Goal: Task Accomplishment & Management: Complete application form

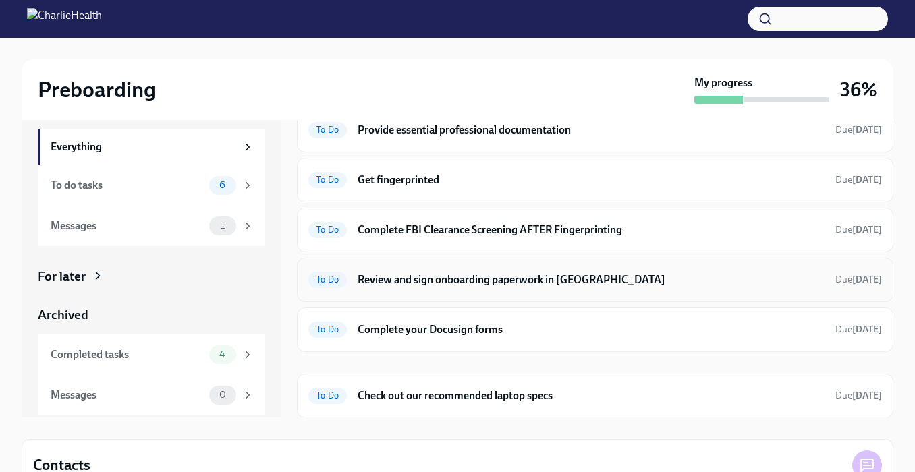
scroll to position [65, 0]
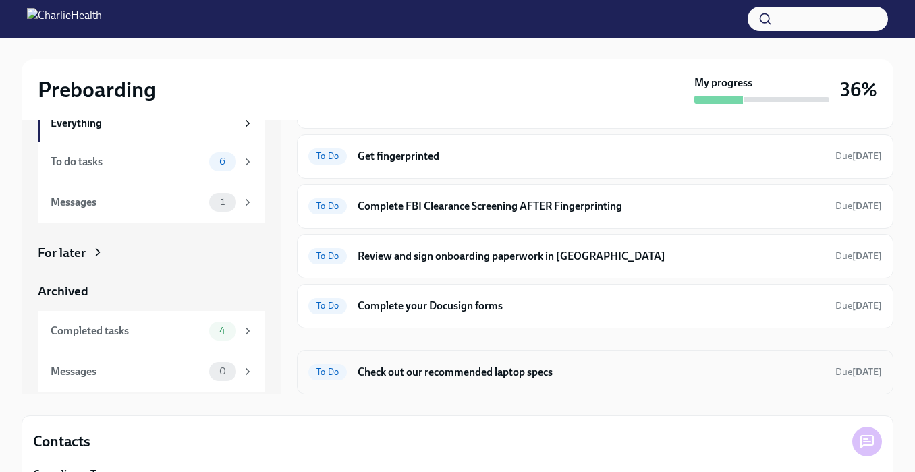
click at [455, 368] on h6 "Check out our recommended laptop specs" at bounding box center [590, 372] width 467 height 15
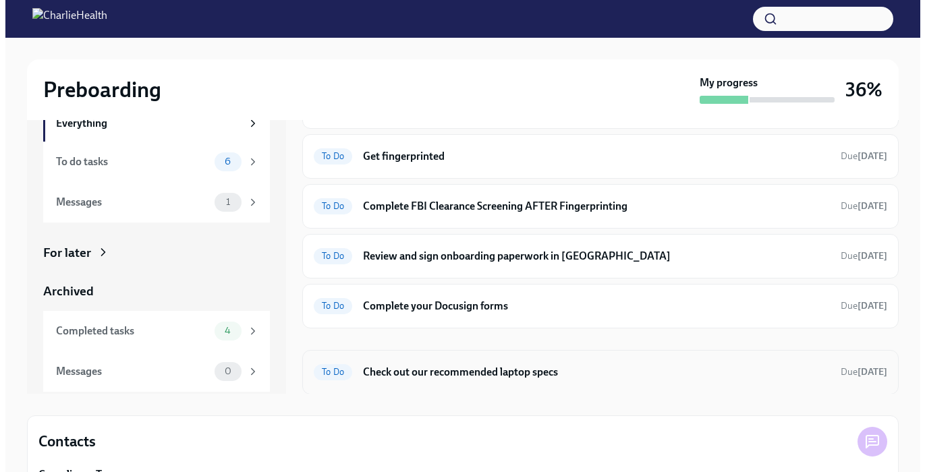
scroll to position [24, 0]
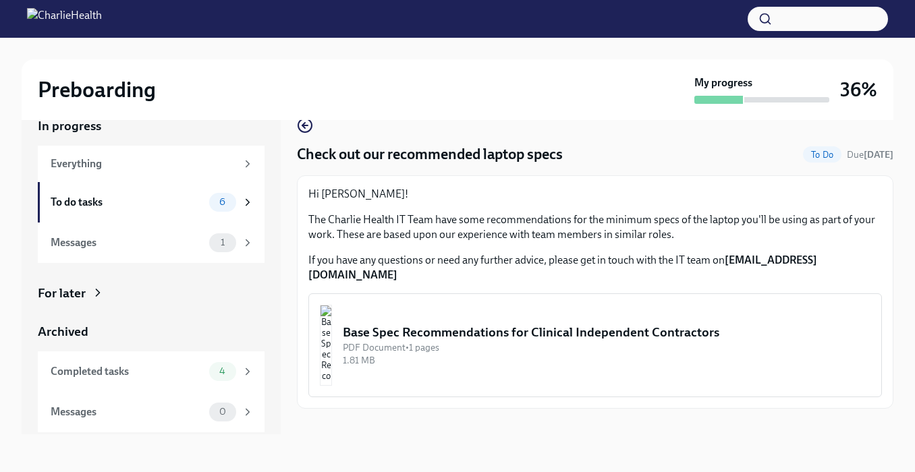
click at [332, 310] on img "button" at bounding box center [326, 345] width 12 height 81
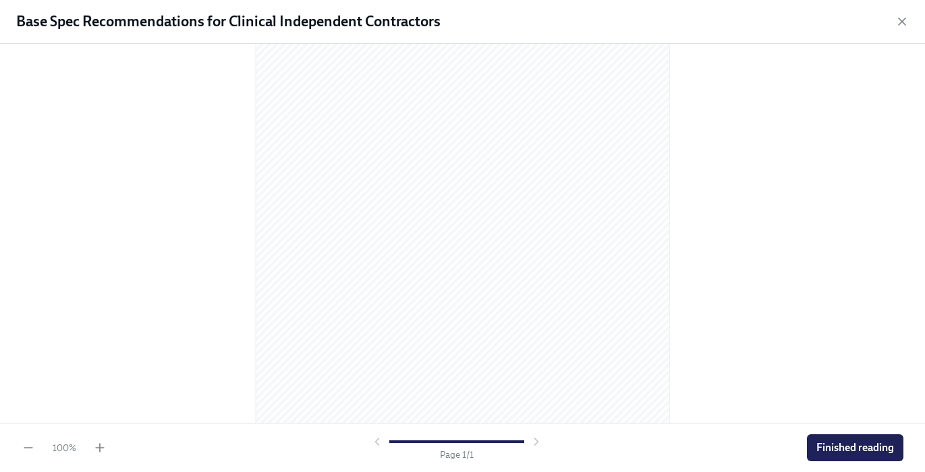
scroll to position [0, 0]
click at [101, 448] on icon "button" at bounding box center [100, 448] width 8 height 0
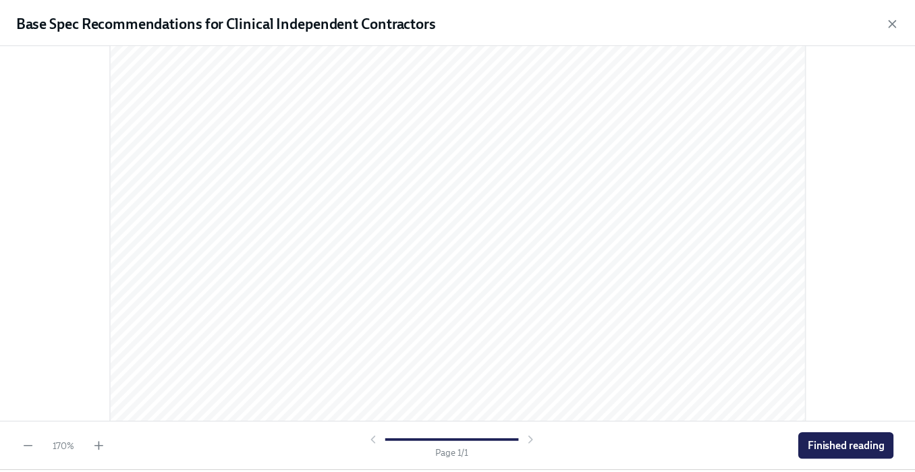
scroll to position [553, 0]
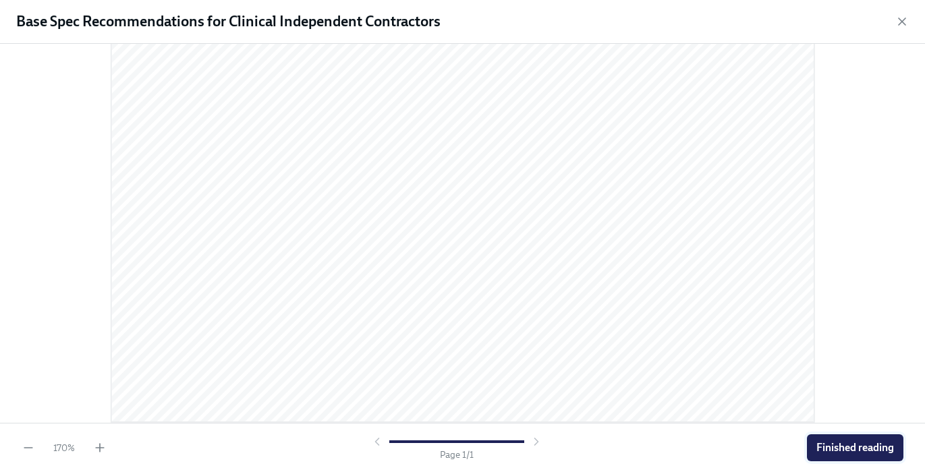
click at [868, 447] on span "Finished reading" at bounding box center [855, 447] width 78 height 13
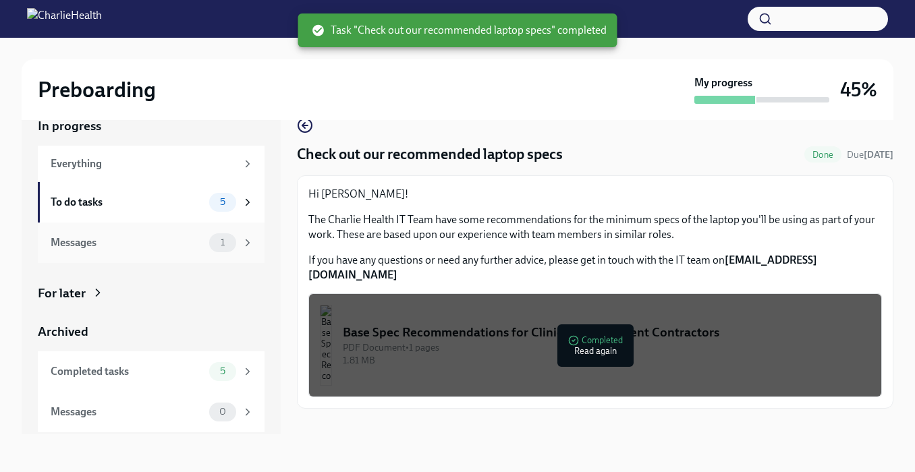
click at [172, 242] on div "Messages" at bounding box center [127, 242] width 153 height 15
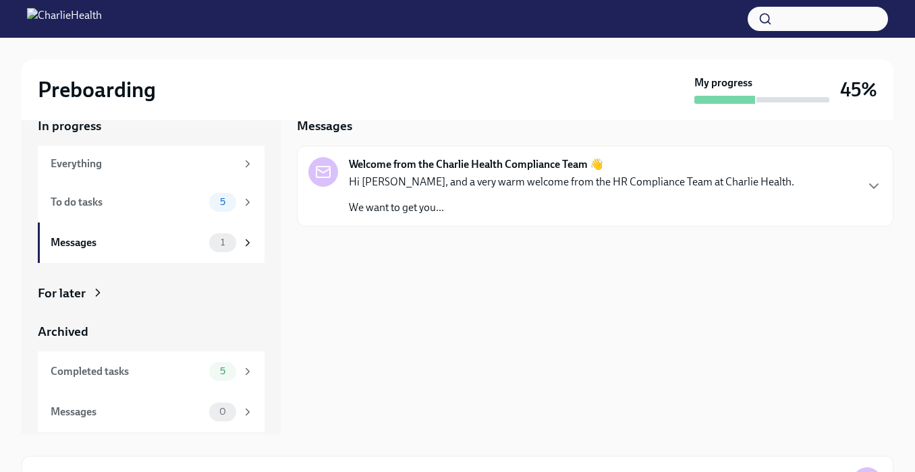
click at [473, 185] on p "Hi [PERSON_NAME], and a very warm welcome from the HR Compliance Team at Charli…" at bounding box center [571, 182] width 445 height 15
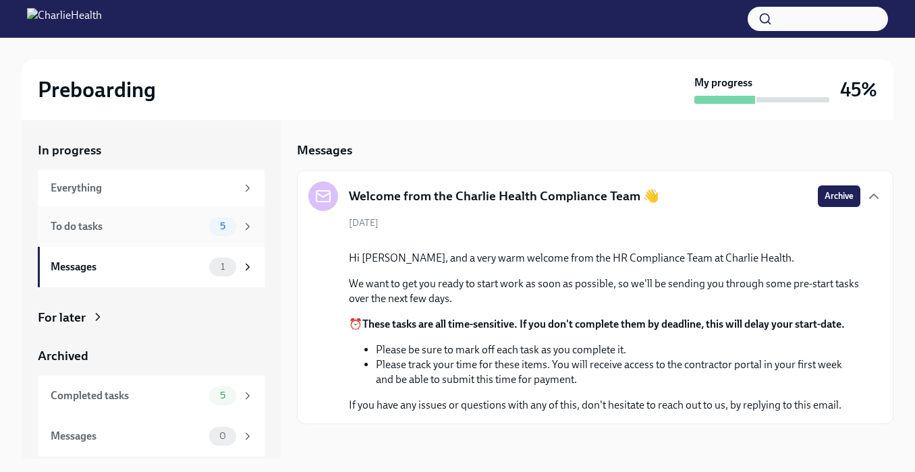
click at [138, 232] on div "To do tasks" at bounding box center [127, 226] width 153 height 15
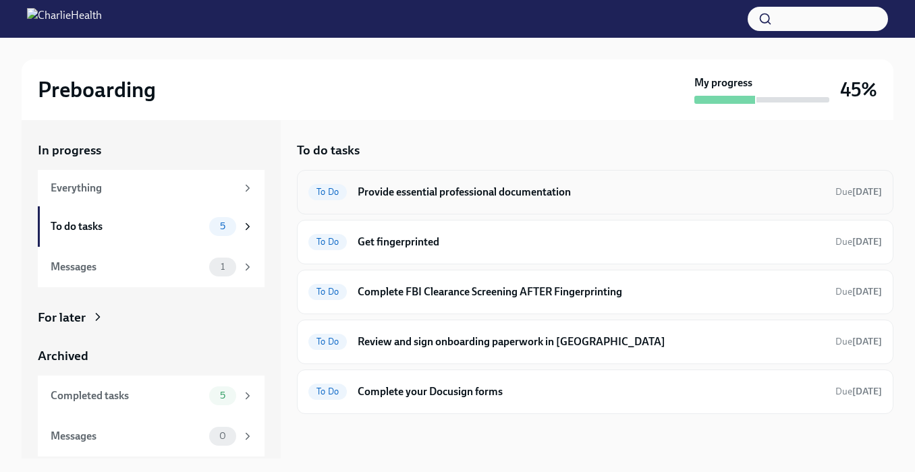
click at [442, 179] on div "To Do Provide essential professional documentation Due in 2 days" at bounding box center [595, 192] width 596 height 45
click at [453, 193] on h6 "Provide essential professional documentation" at bounding box center [590, 192] width 467 height 15
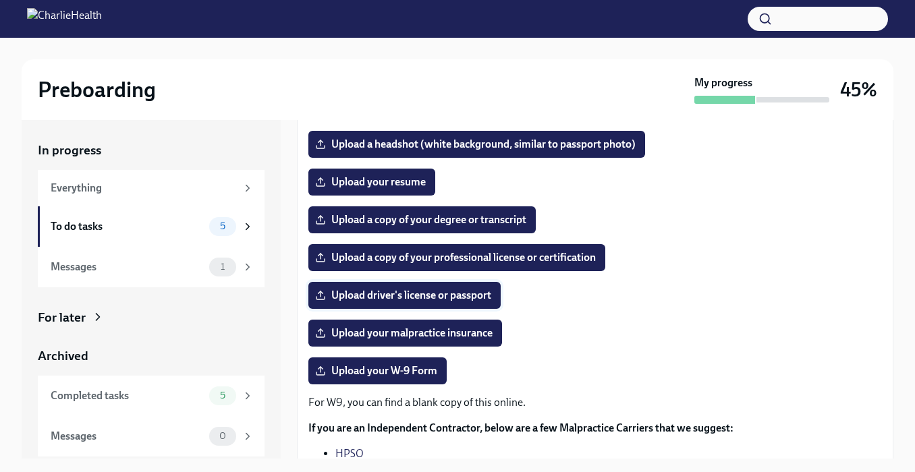
scroll to position [144, 0]
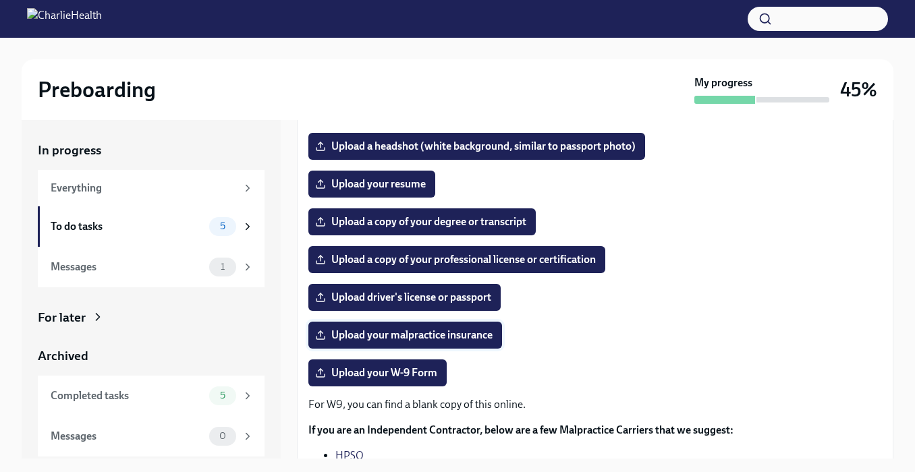
click at [409, 341] on span "Upload your malpractice insurance" at bounding box center [405, 334] width 175 height 13
click at [0, 0] on input "Upload your malpractice insurance" at bounding box center [0, 0] width 0 height 0
click at [371, 335] on span "Upload your malpractice insurance" at bounding box center [405, 334] width 175 height 13
click at [0, 0] on input "Upload your malpractice insurance" at bounding box center [0, 0] width 0 height 0
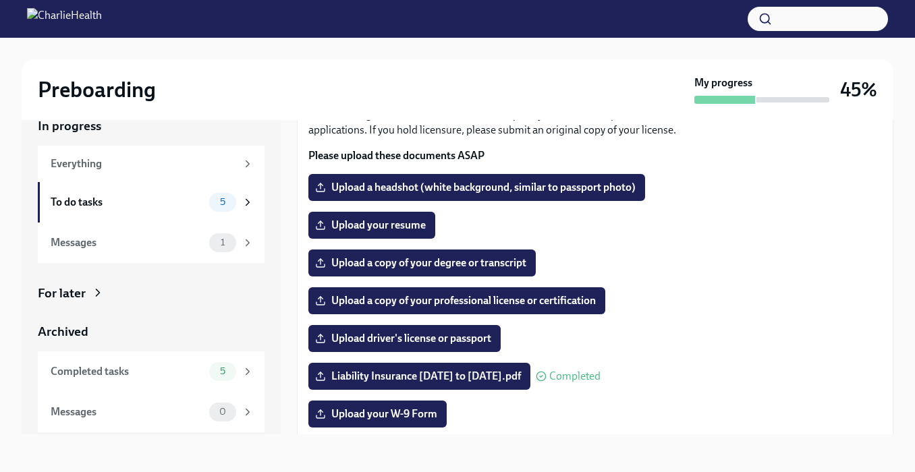
scroll to position [270, 0]
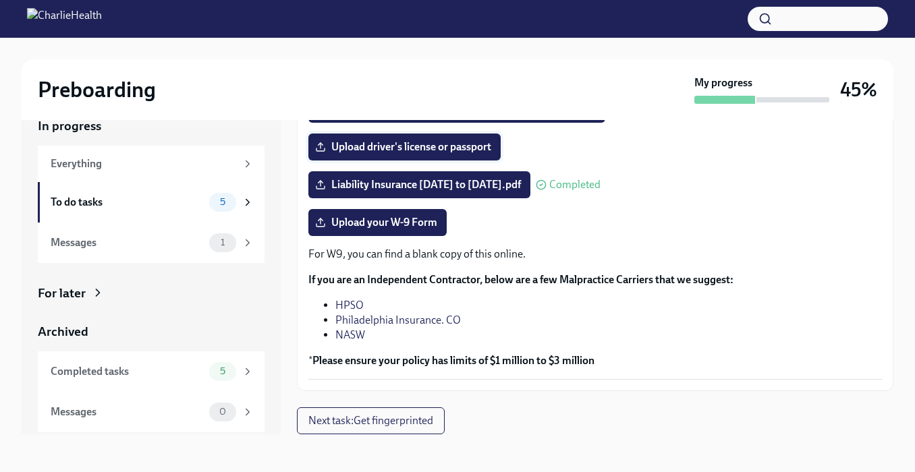
click at [460, 148] on span "Upload driver's license or passport" at bounding box center [404, 146] width 173 height 13
click at [0, 0] on input "Upload driver's license or passport" at bounding box center [0, 0] width 0 height 0
click at [399, 148] on span "Upload driver's license or passport" at bounding box center [404, 146] width 173 height 13
click at [0, 0] on input "Upload driver's license or passport" at bounding box center [0, 0] width 0 height 0
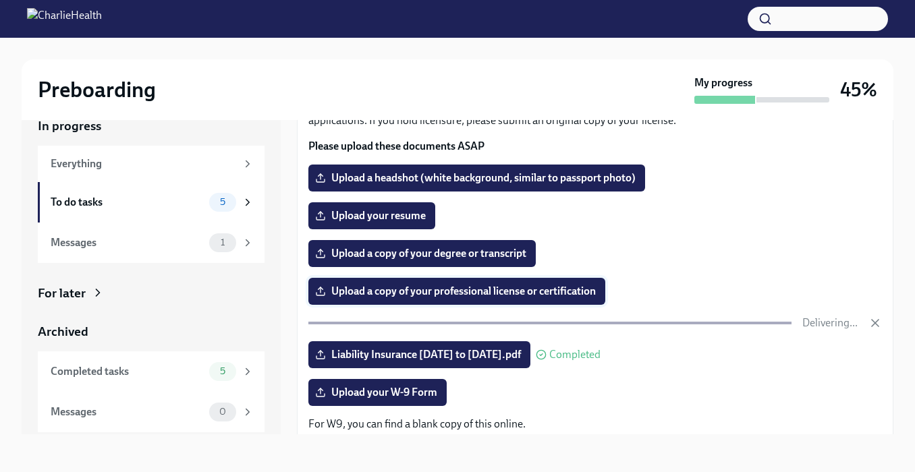
scroll to position [88, 0]
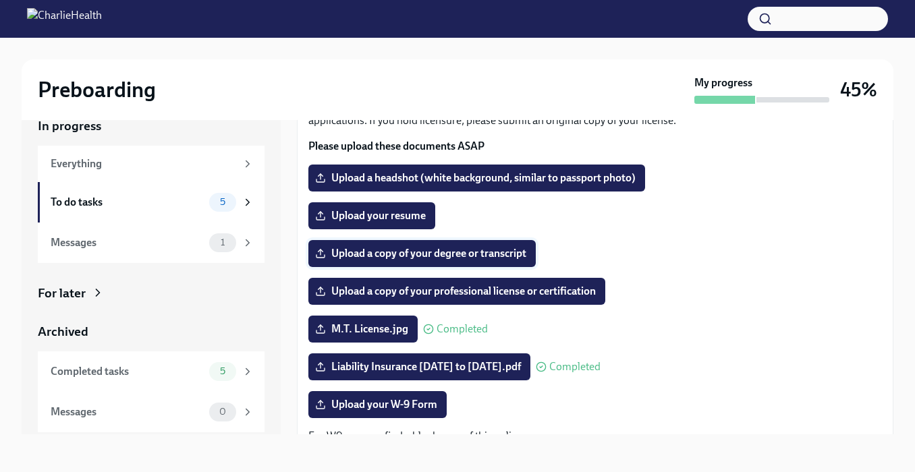
click at [380, 256] on span "Upload a copy of your degree or transcript" at bounding box center [422, 253] width 208 height 13
click at [0, 0] on input "Upload a copy of your degree or transcript" at bounding box center [0, 0] width 0 height 0
click at [401, 294] on span "Upload a copy of your professional license or certification" at bounding box center [457, 291] width 278 height 13
click at [0, 0] on input "Upload a copy of your professional license or certification" at bounding box center [0, 0] width 0 height 0
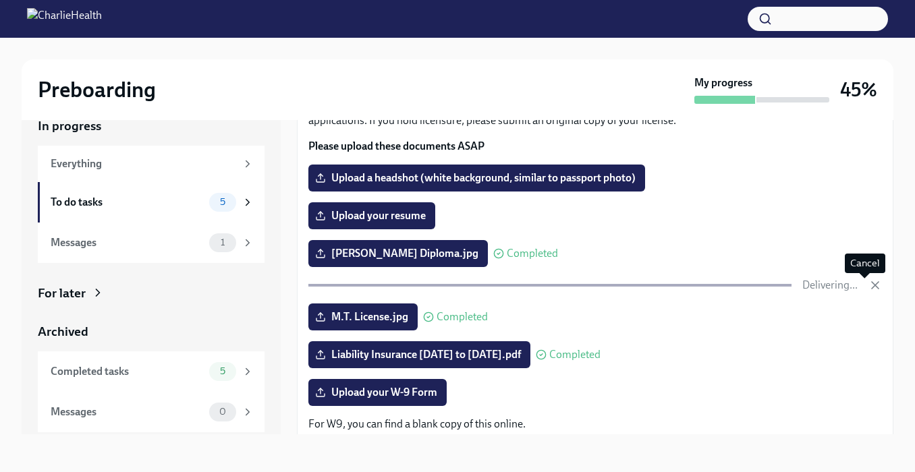
click at [868, 287] on icon "button" at bounding box center [874, 285] width 13 height 13
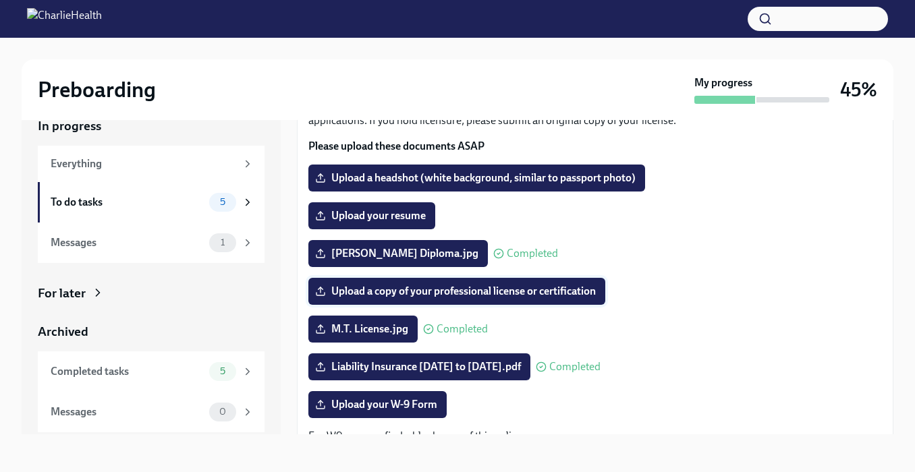
click at [391, 294] on span "Upload a copy of your professional license or certification" at bounding box center [457, 291] width 278 height 13
click at [0, 0] on input "Upload a copy of your professional license or certification" at bounding box center [0, 0] width 0 height 0
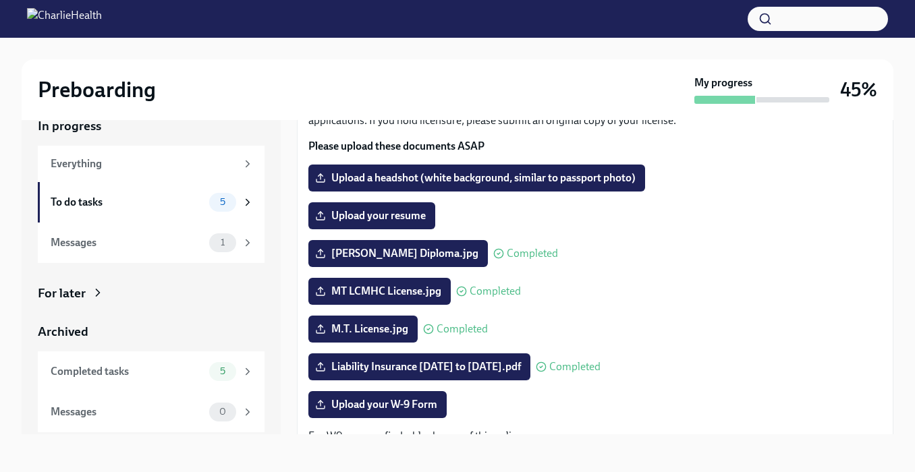
scroll to position [217, 0]
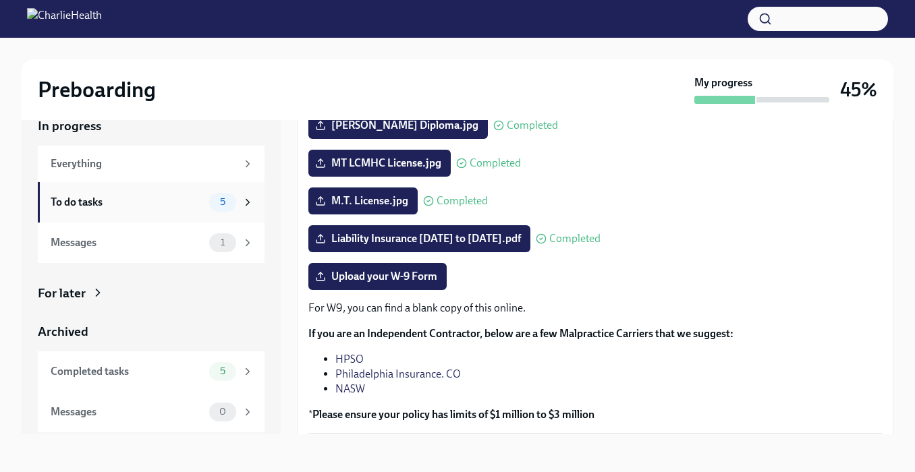
click at [117, 203] on div "To do tasks" at bounding box center [127, 202] width 153 height 15
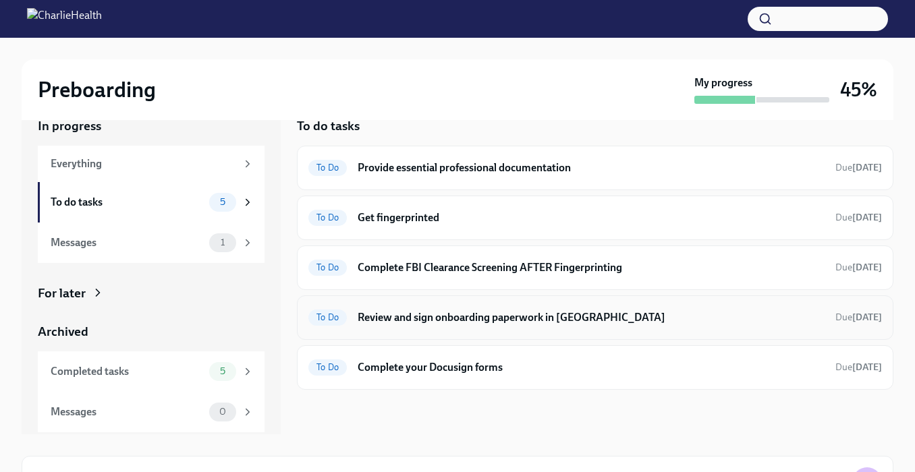
click at [481, 318] on h6 "Review and sign onboarding paperwork in [GEOGRAPHIC_DATA]" at bounding box center [590, 317] width 467 height 15
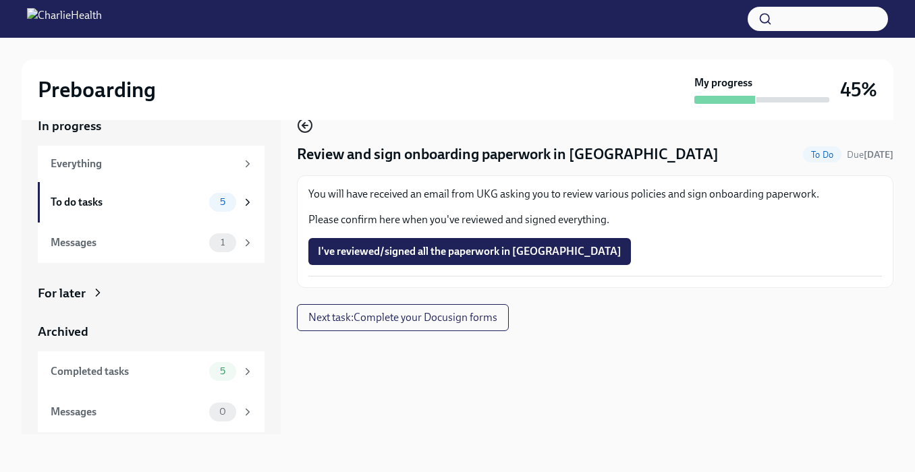
click at [306, 124] on icon "button" at bounding box center [305, 125] width 16 height 16
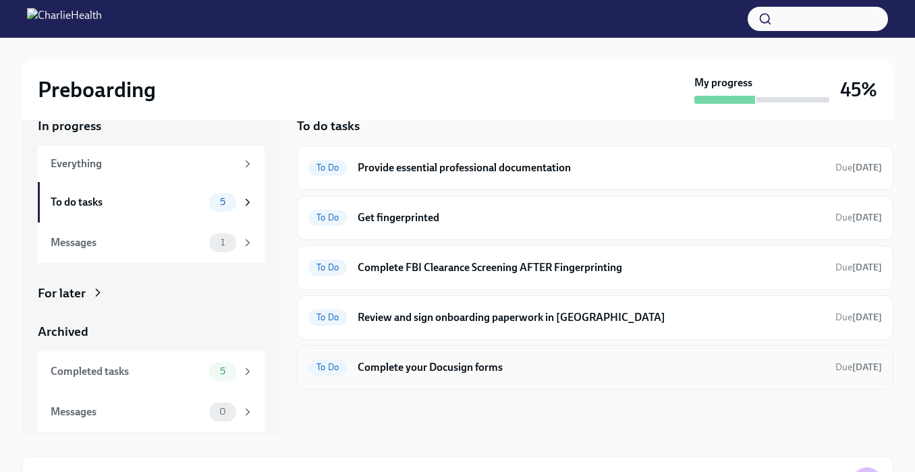
click at [459, 366] on h6 "Complete your Docusign forms" at bounding box center [590, 367] width 467 height 15
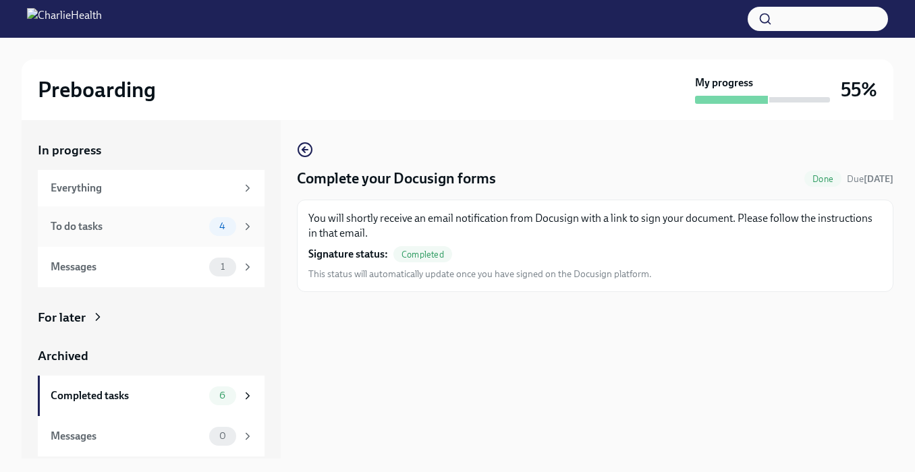
click at [115, 221] on div "To do tasks" at bounding box center [127, 226] width 153 height 15
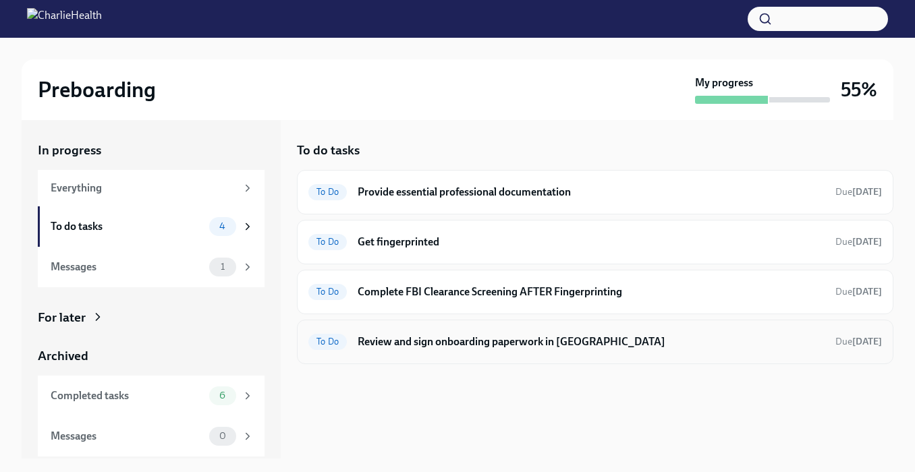
click at [454, 343] on h6 "Review and sign onboarding paperwork in UKG" at bounding box center [590, 342] width 467 height 15
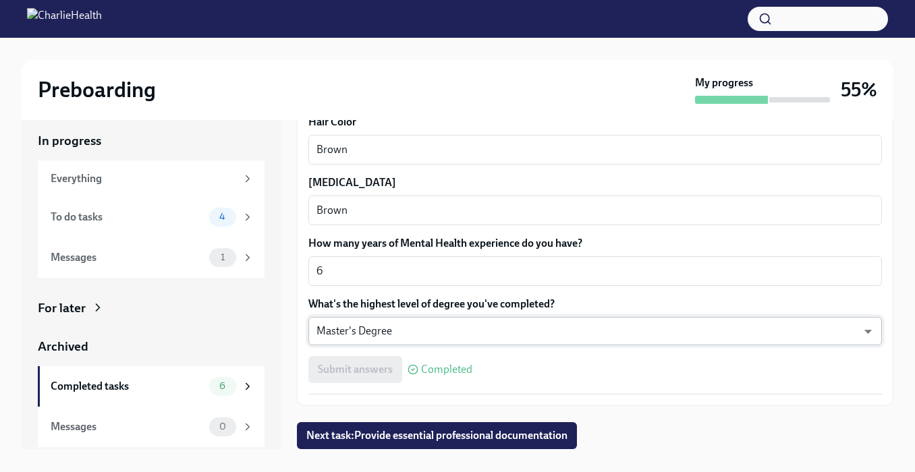
scroll to position [22, 0]
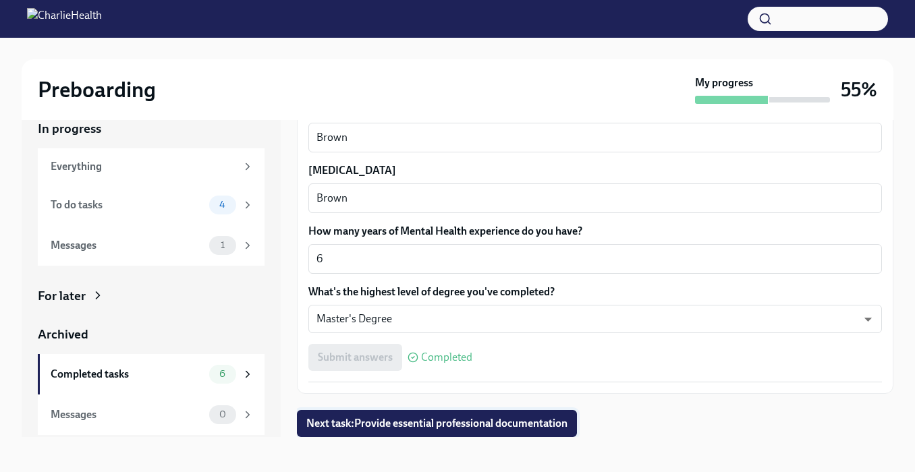
click at [500, 424] on span "Next task : Provide essential professional documentation" at bounding box center [436, 423] width 261 height 13
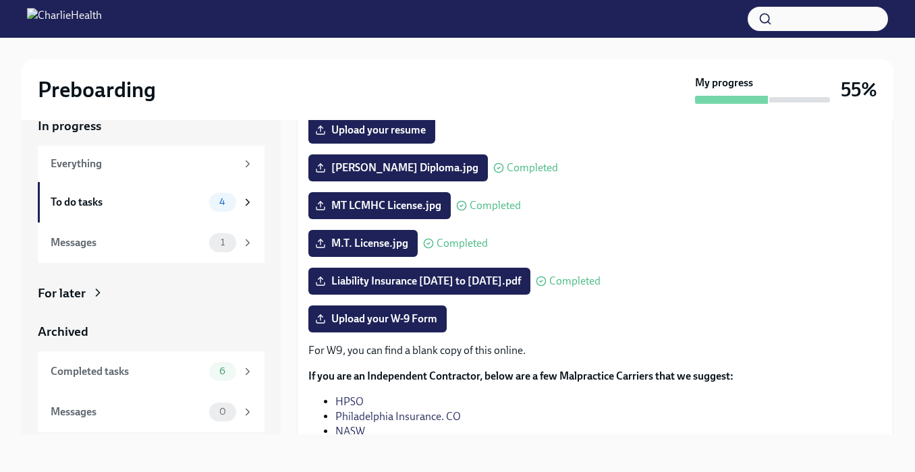
scroll to position [174, 0]
click at [97, 204] on div "To do tasks" at bounding box center [127, 202] width 153 height 15
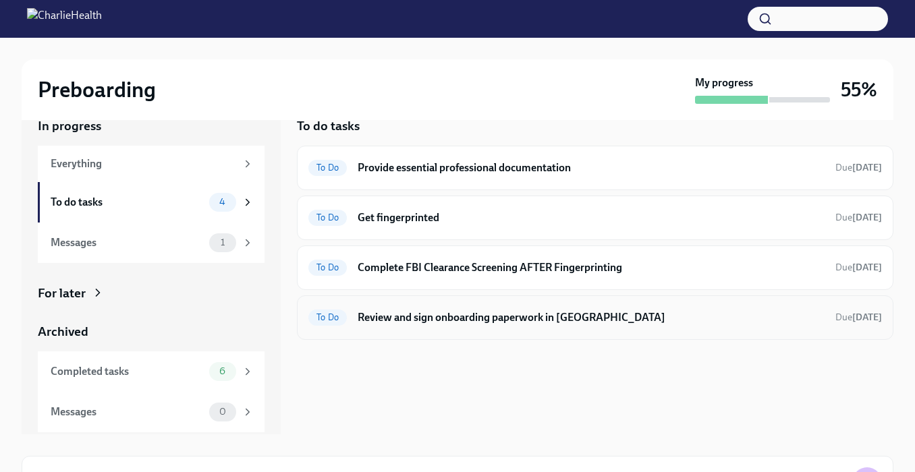
click at [464, 317] on h6 "Review and sign onboarding paperwork in [GEOGRAPHIC_DATA]" at bounding box center [590, 317] width 467 height 15
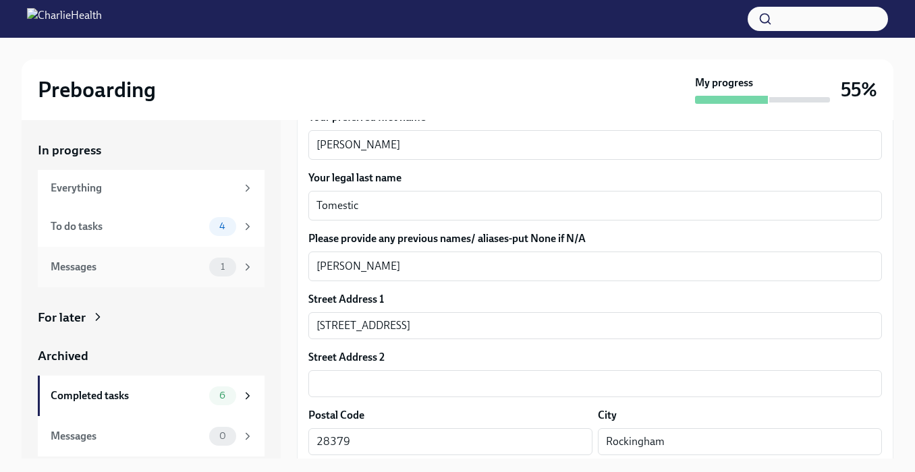
scroll to position [227, 0]
click at [71, 264] on div "Messages" at bounding box center [127, 267] width 153 height 15
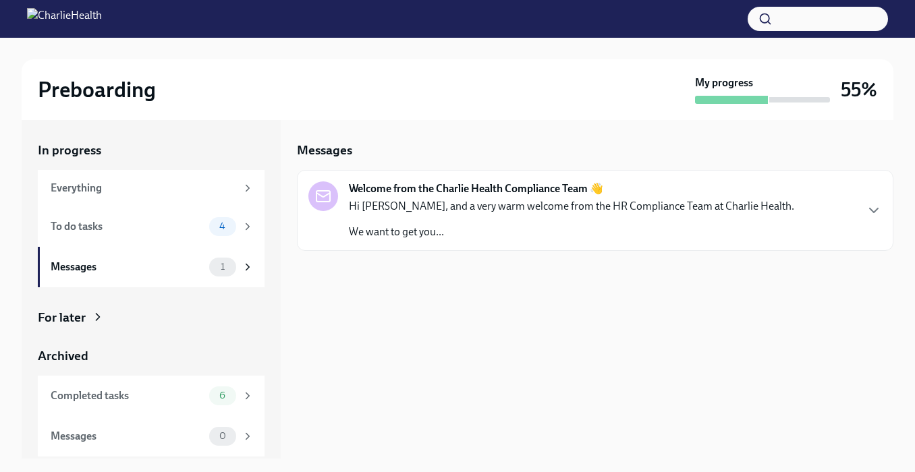
click at [411, 209] on p "Hi [PERSON_NAME], and a very warm welcome from the HR Compliance Team at Charli…" at bounding box center [571, 206] width 445 height 15
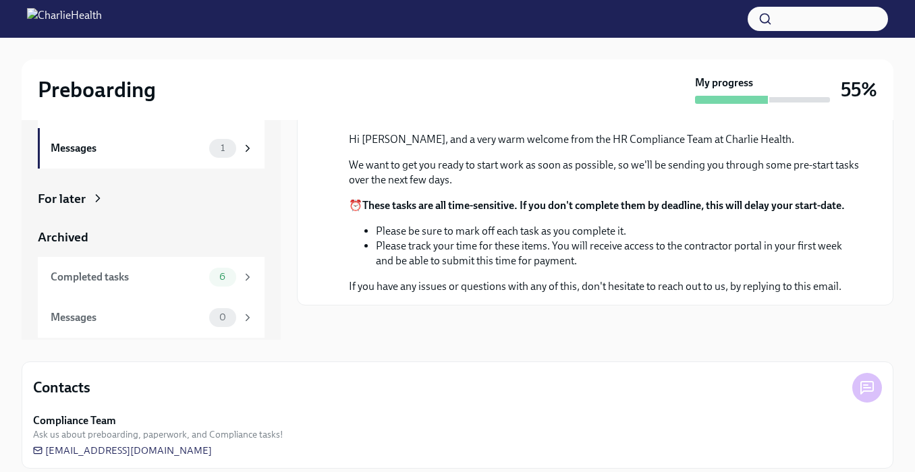
scroll to position [122, 0]
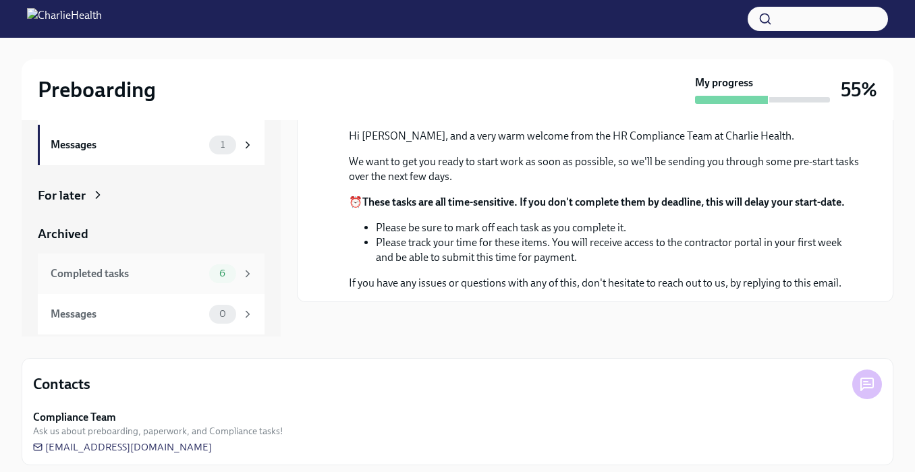
click at [139, 275] on div "Completed tasks" at bounding box center [127, 273] width 153 height 15
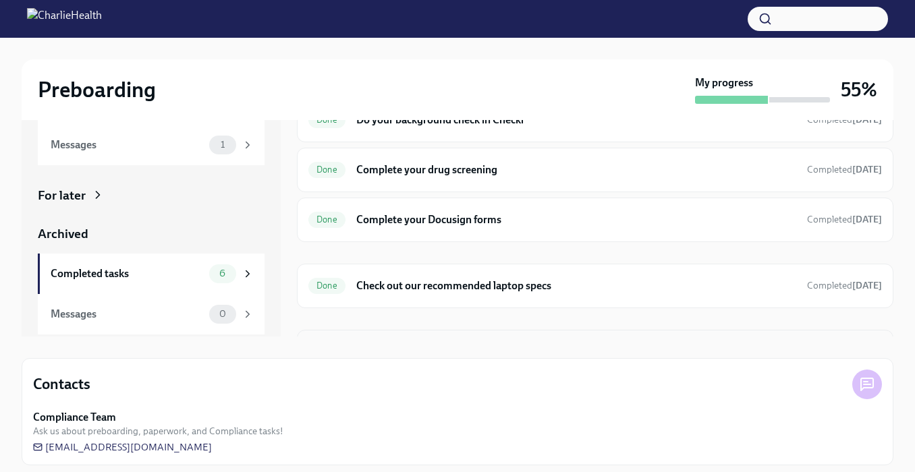
scroll to position [7, 0]
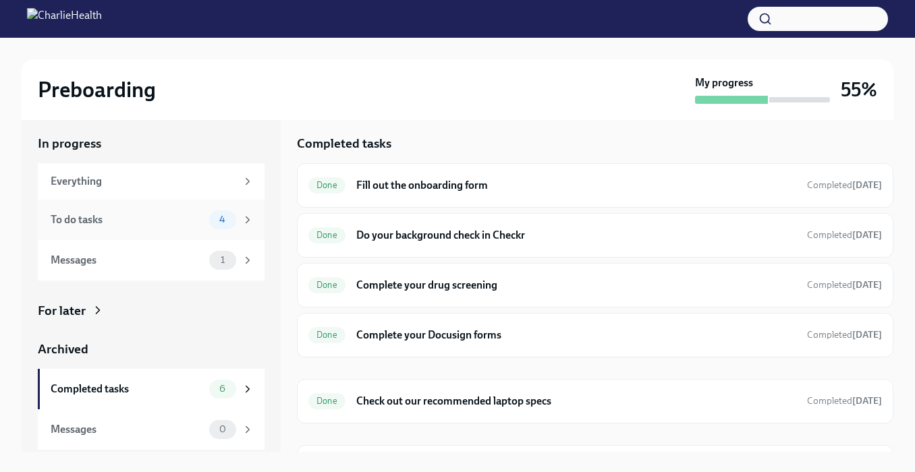
click at [111, 214] on div "To do tasks" at bounding box center [127, 219] width 153 height 15
